Goal: Find specific page/section: Find specific page/section

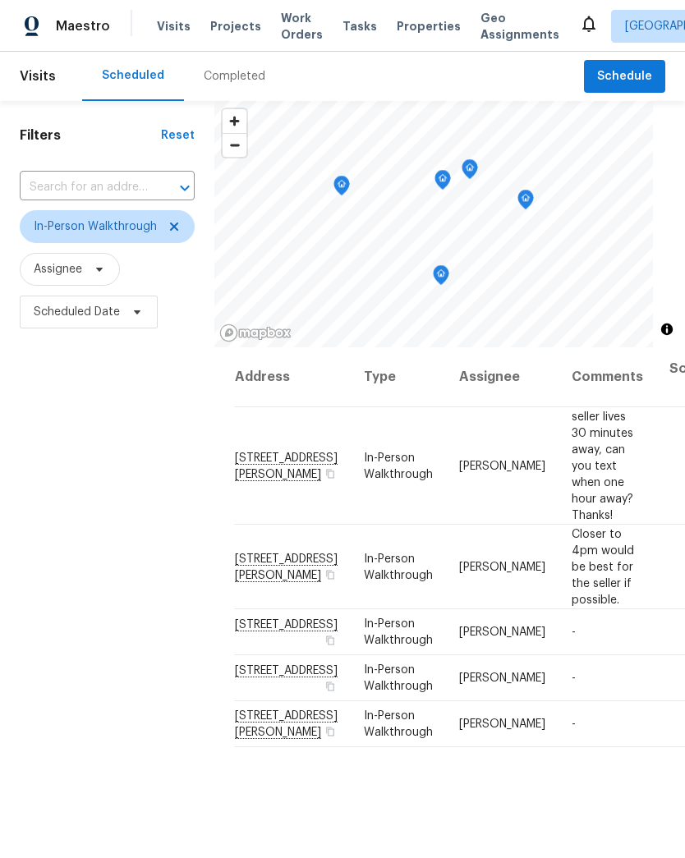
click at [409, 23] on span "Properties" at bounding box center [429, 26] width 64 height 16
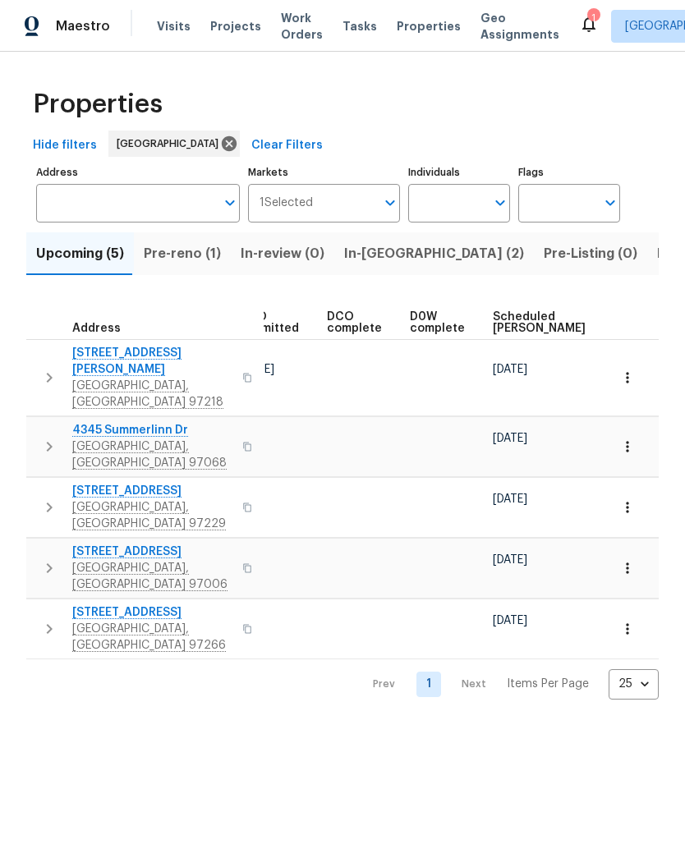
scroll to position [0, 341]
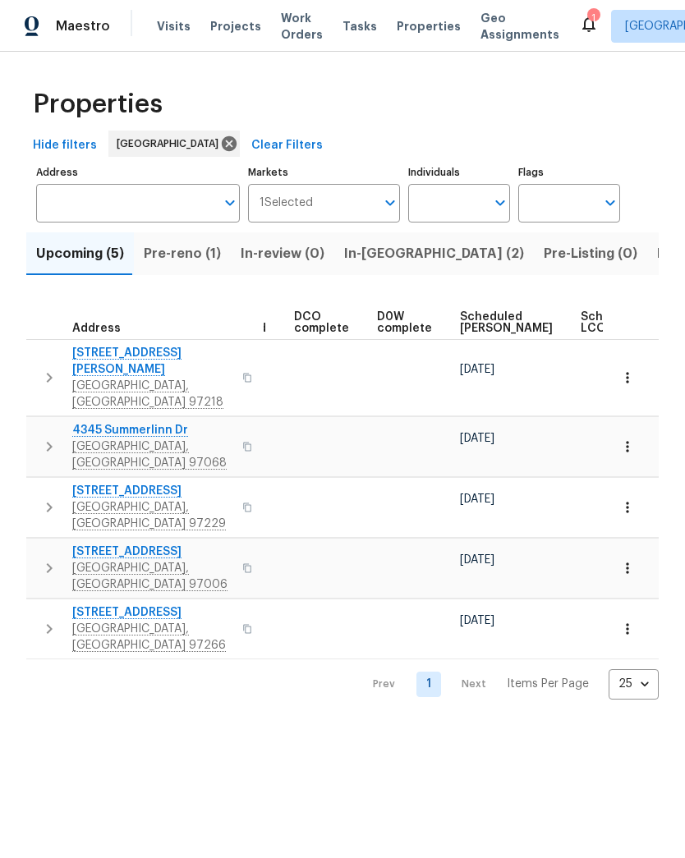
click at [633, 369] on icon "button" at bounding box center [627, 377] width 16 height 16
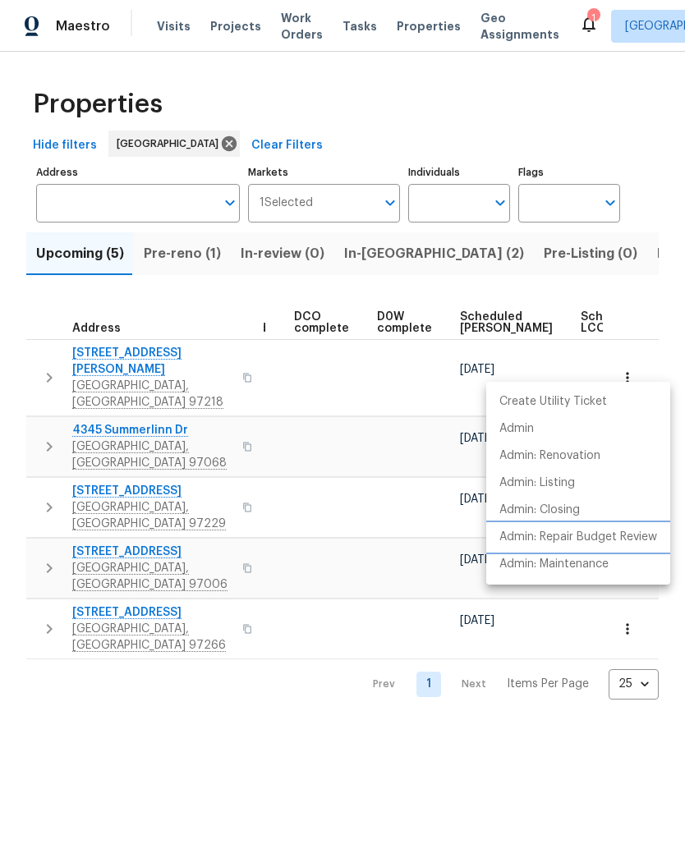
click at [621, 543] on p "Admin: Repair Budget Review" at bounding box center [578, 537] width 158 height 17
